Goal: Task Accomplishment & Management: Complete application form

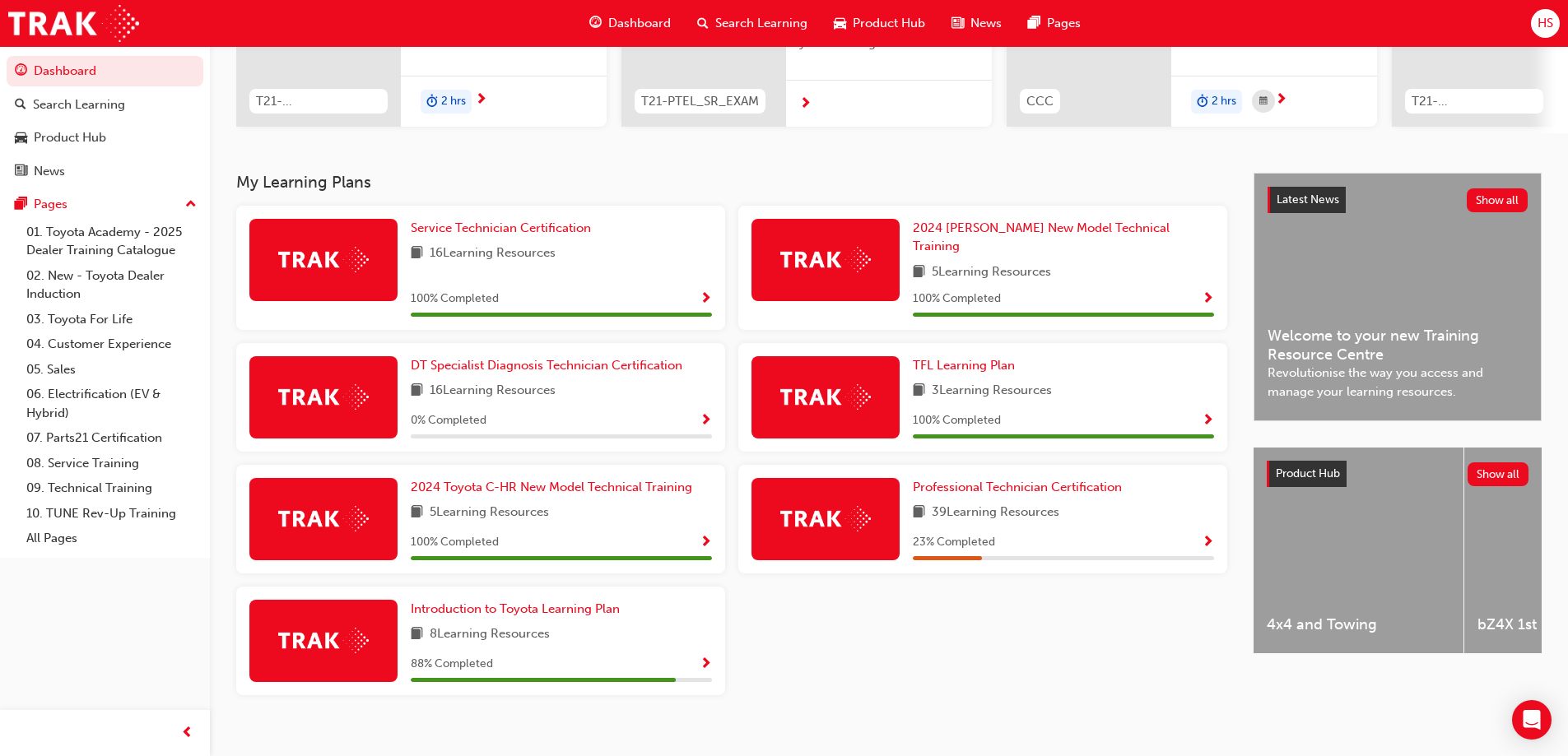
scroll to position [247, 0]
click at [1000, 479] on span "Professional Technician Certification" at bounding box center [1017, 486] width 209 height 15
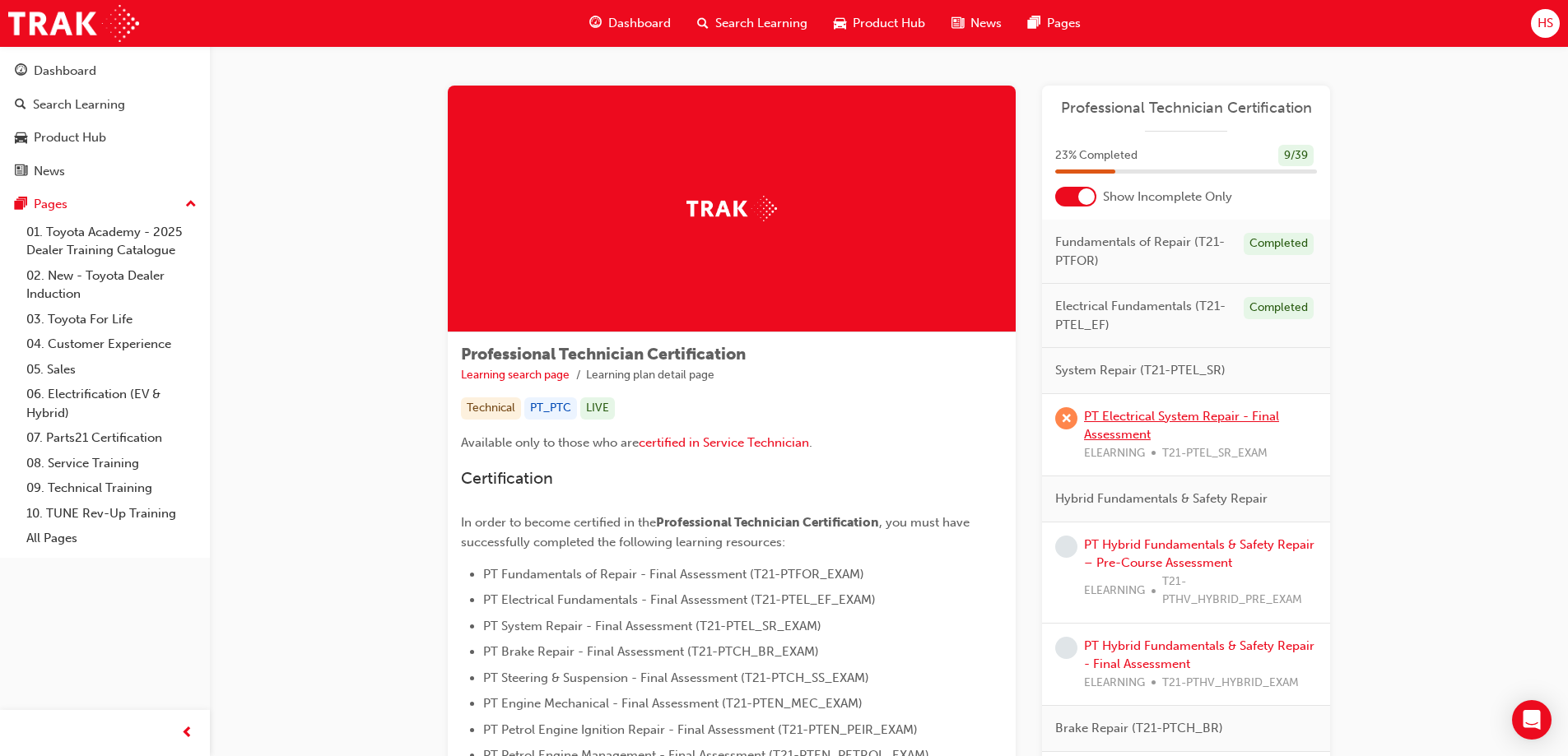
click at [1161, 420] on link "PT Electrical System Repair - Final Assessment" at bounding box center [1181, 426] width 195 height 34
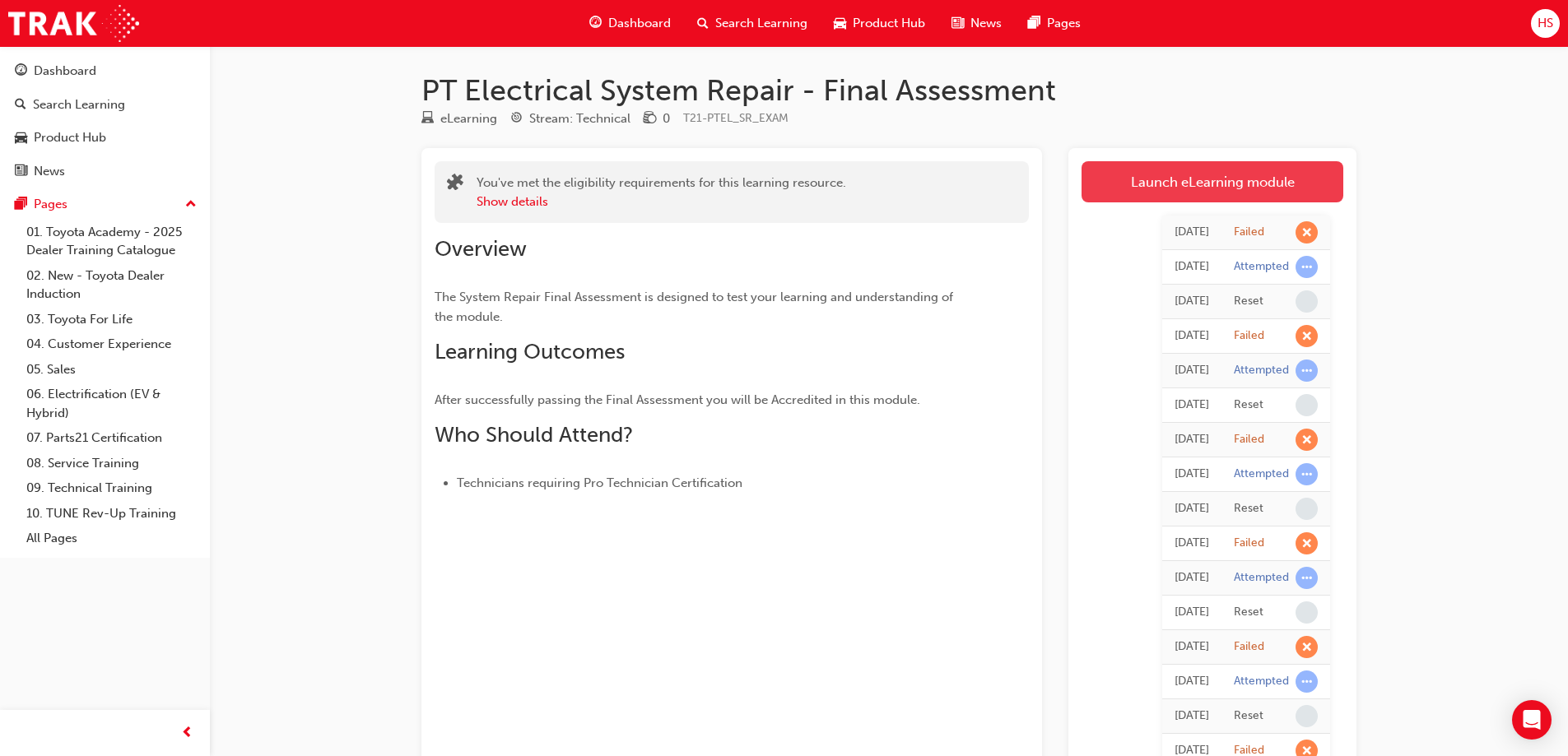
click at [1124, 167] on link "Launch eLearning module" at bounding box center [1212, 182] width 262 height 41
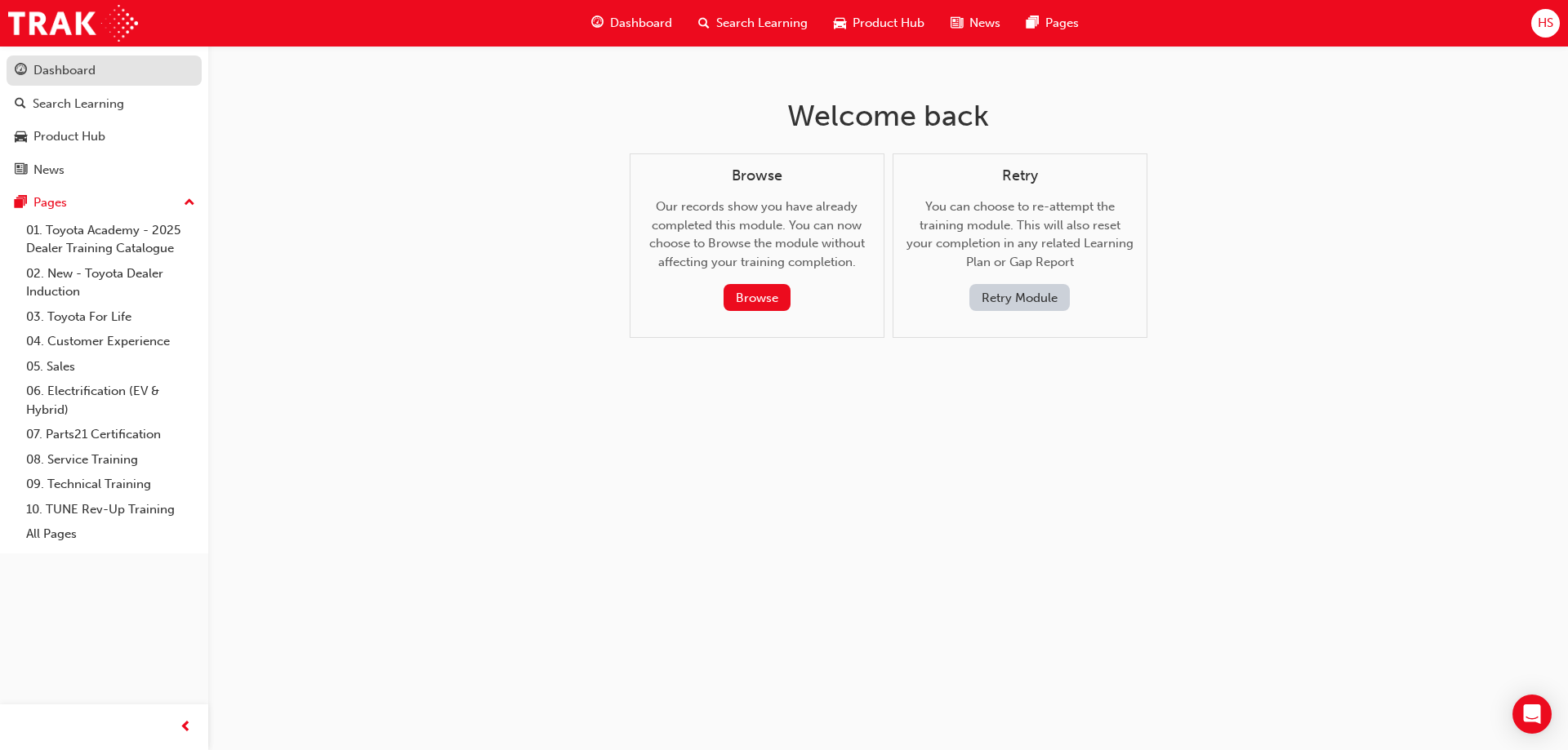
click at [94, 69] on div "Dashboard" at bounding box center [64, 70] width 62 height 19
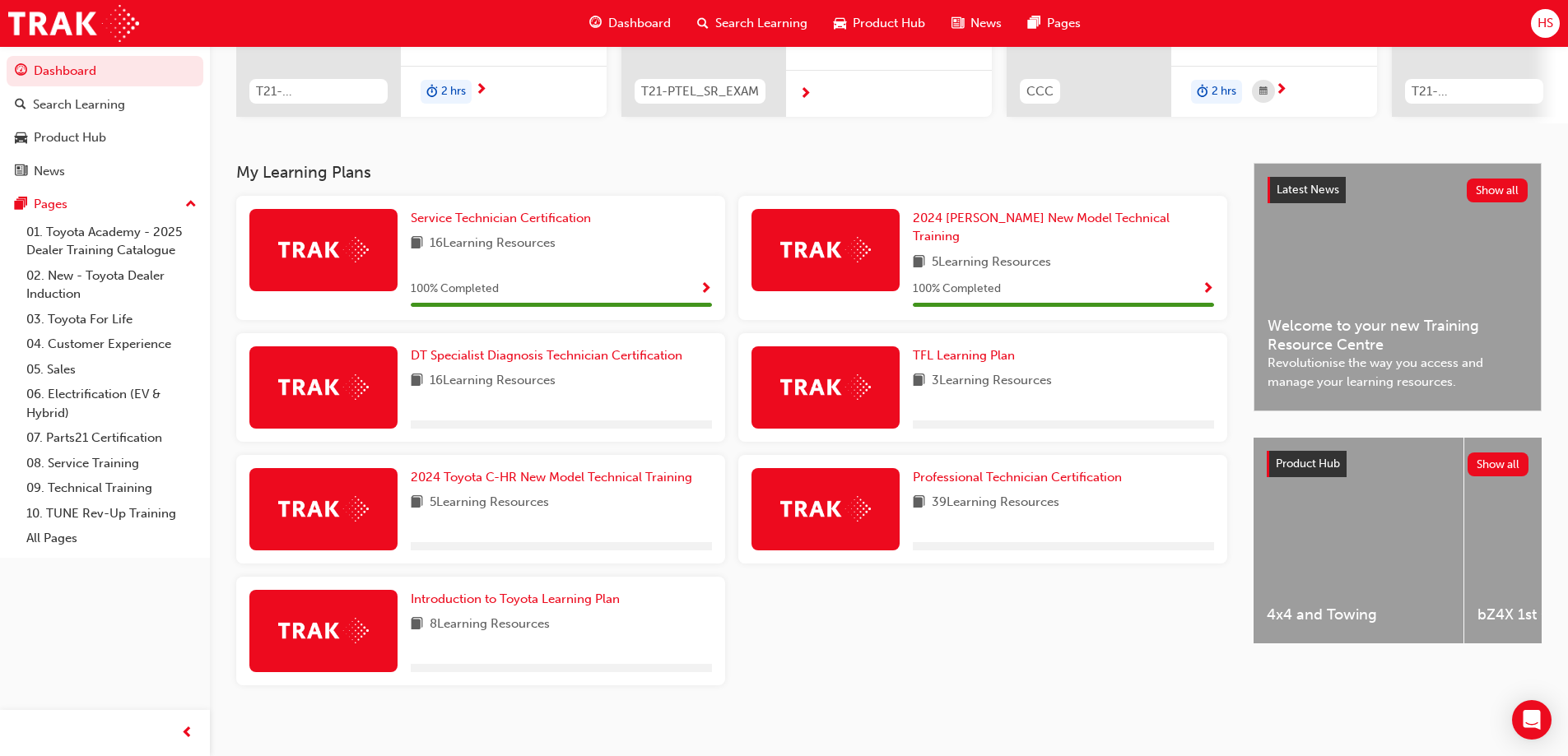
scroll to position [257, 0]
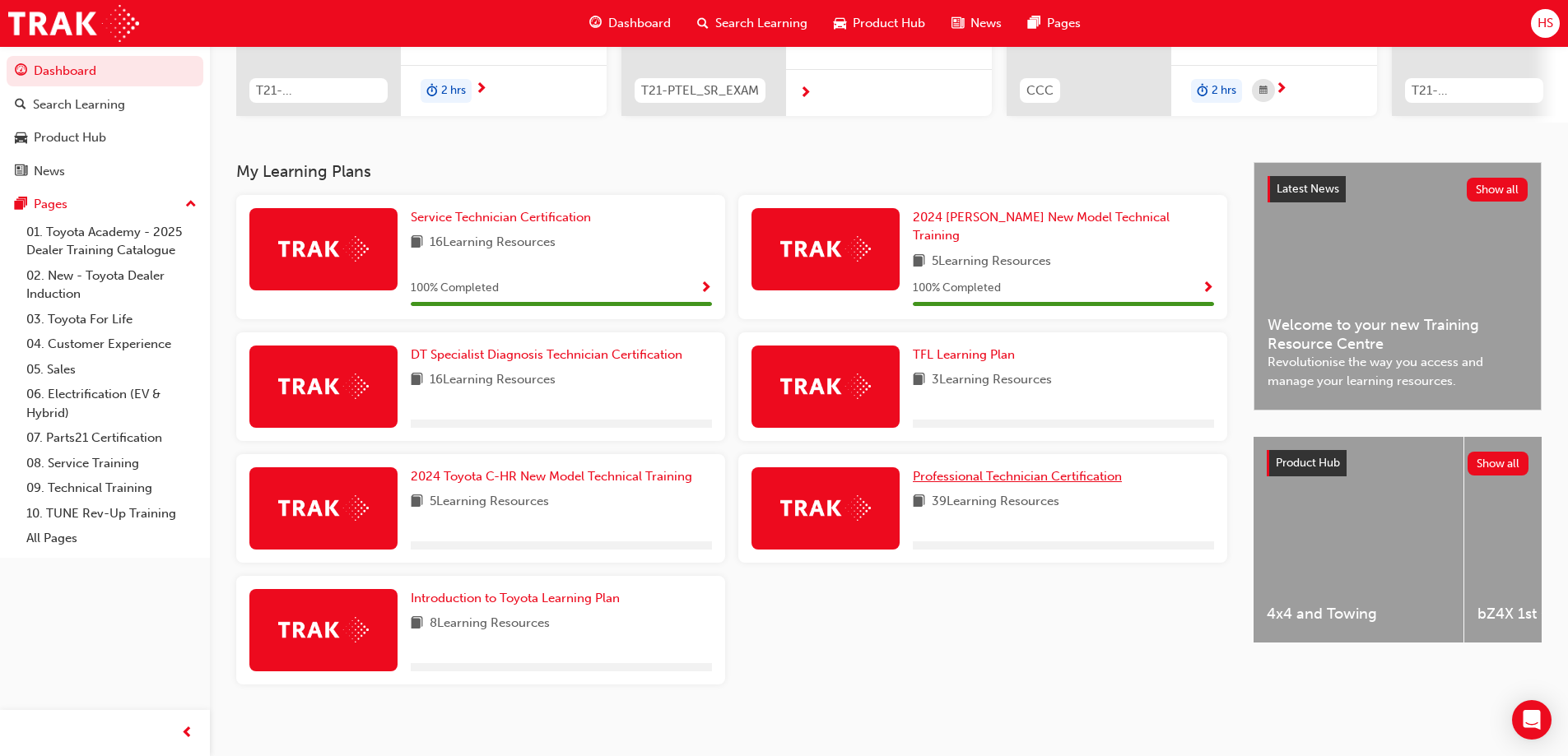
click at [1006, 473] on span "Professional Technician Certification" at bounding box center [1017, 476] width 209 height 15
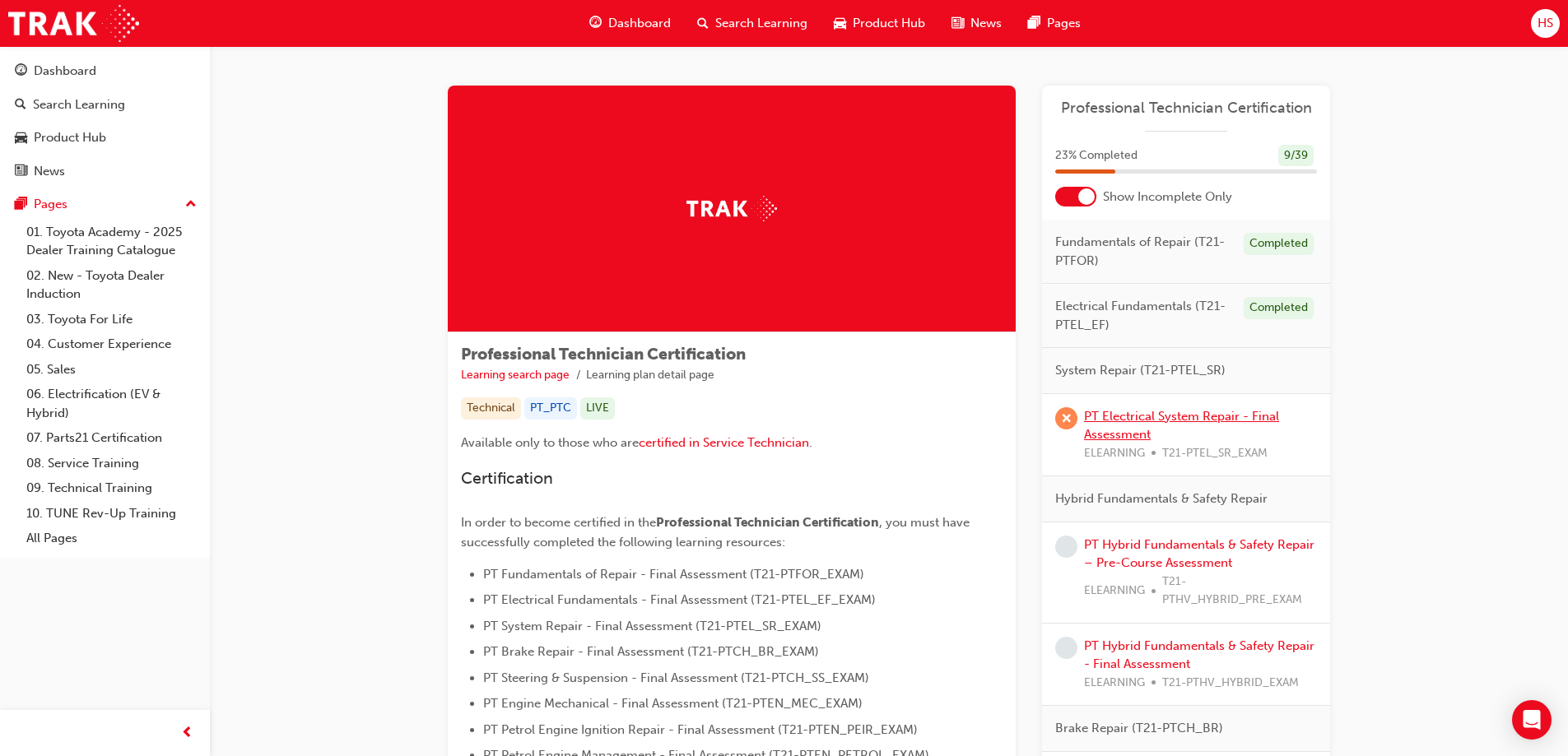
click at [1199, 416] on link "PT Electrical System Repair - Final Assessment" at bounding box center [1181, 426] width 195 height 34
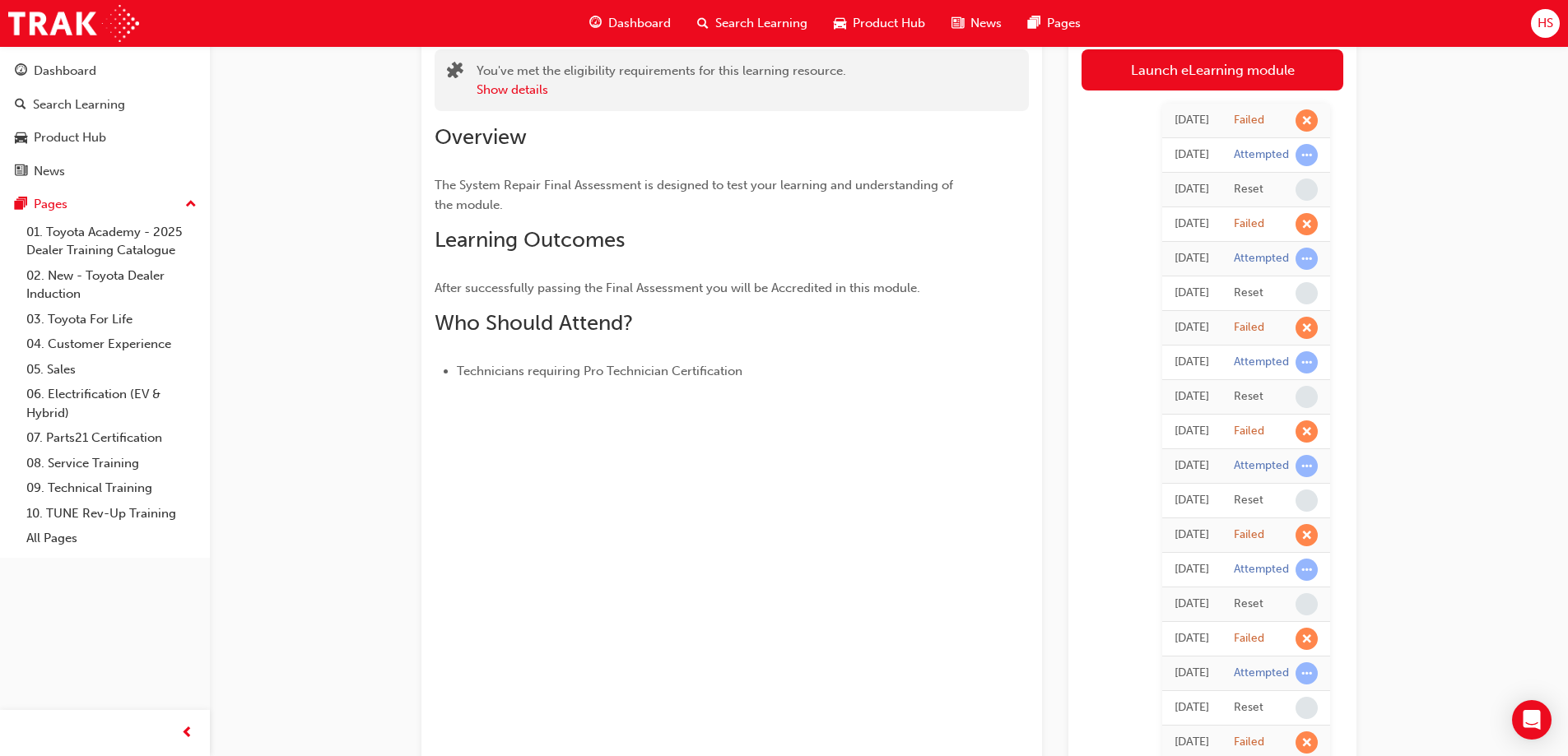
scroll to position [82, 0]
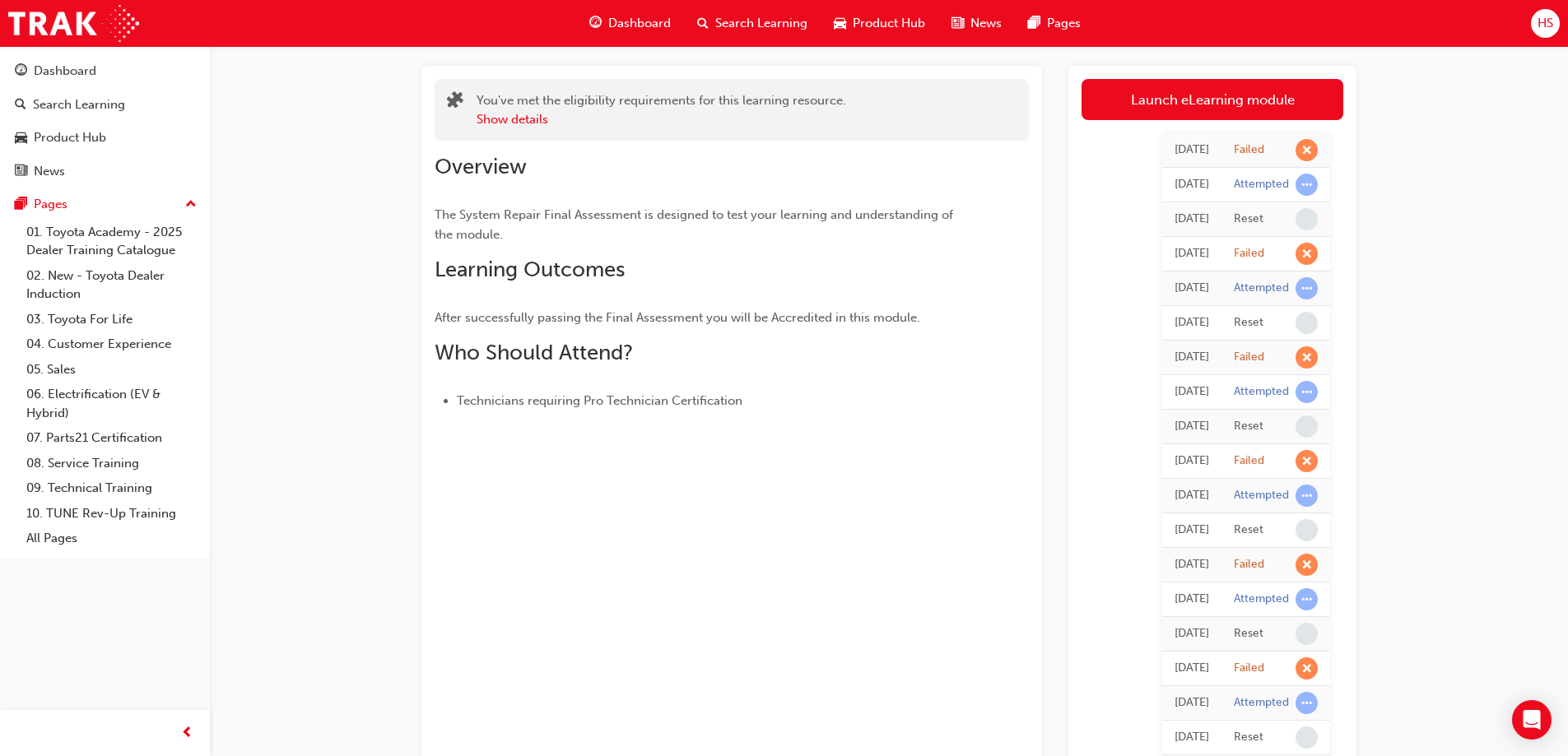
click at [1543, 11] on div "HS" at bounding box center [1546, 24] width 29 height 29
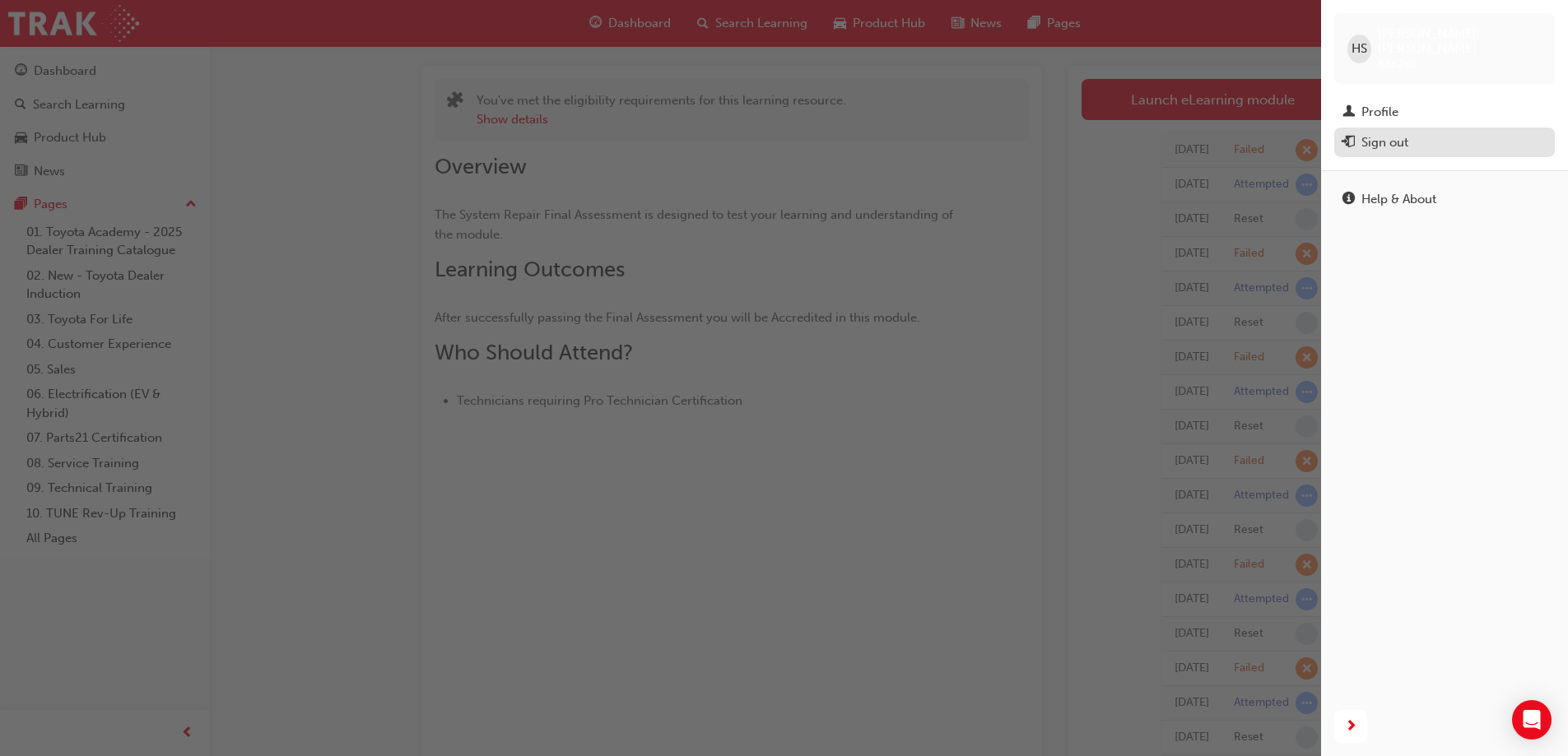
click at [1436, 137] on div "Sign out" at bounding box center [1444, 142] width 204 height 20
